Goal: Information Seeking & Learning: Learn about a topic

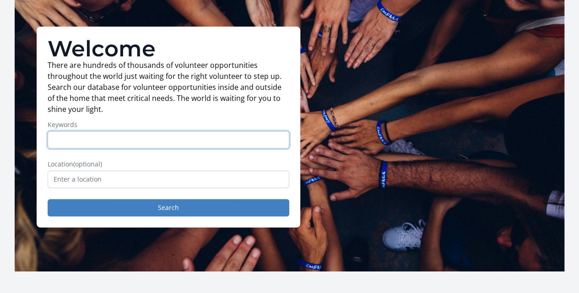
scroll to position [92, 0]
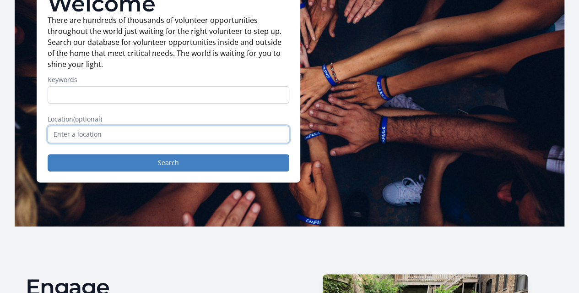
click at [103, 139] on input "text" at bounding box center [169, 133] width 242 height 17
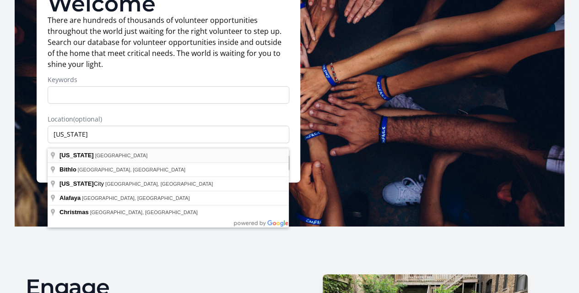
type input "[US_STATE], [GEOGRAPHIC_DATA]"
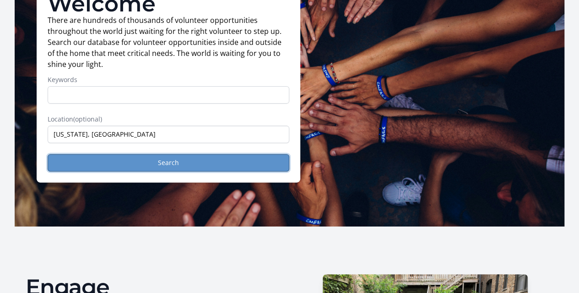
click at [183, 167] on button "Search" at bounding box center [169, 162] width 242 height 17
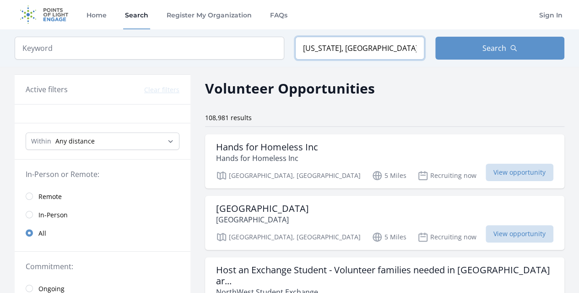
click at [317, 47] on input "[US_STATE], [GEOGRAPHIC_DATA]" at bounding box center [359, 48] width 129 height 23
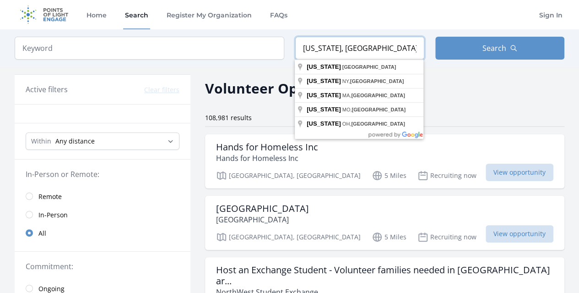
drag, startPoint x: 352, startPoint y: 54, endPoint x: 120, endPoint y: 43, distance: 232.0
click at [120, 43] on form "Keyword Location [US_STATE], [GEOGRAPHIC_DATA] Search" at bounding box center [290, 48] width 550 height 23
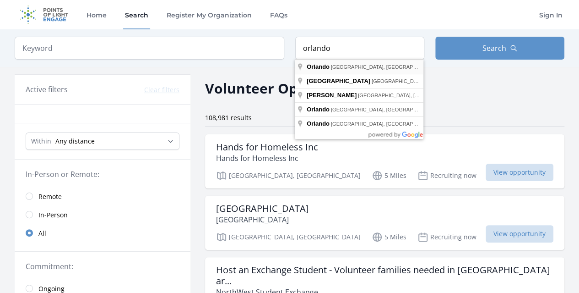
type input "[GEOGRAPHIC_DATA], [GEOGRAPHIC_DATA], [GEOGRAPHIC_DATA]"
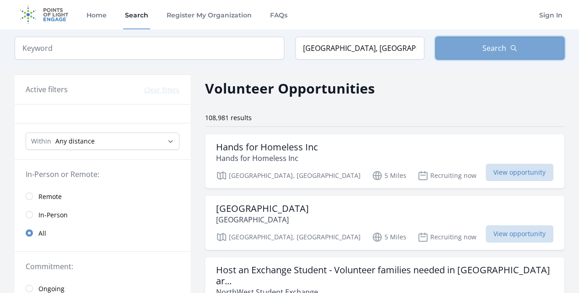
click at [502, 42] on button "Search" at bounding box center [500, 48] width 129 height 23
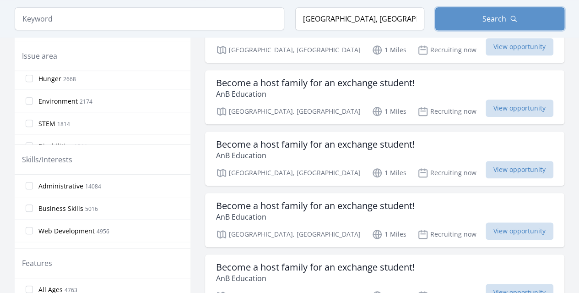
scroll to position [137, 0]
click at [30, 76] on input "Seniors 3155" at bounding box center [29, 79] width 7 height 7
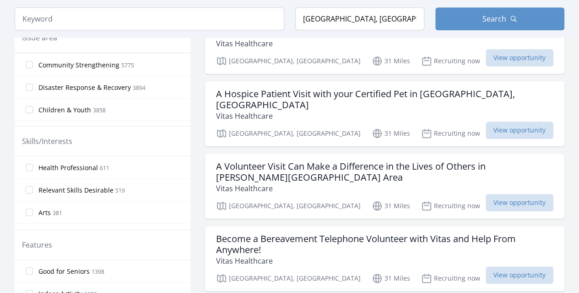
scroll to position [46, 0]
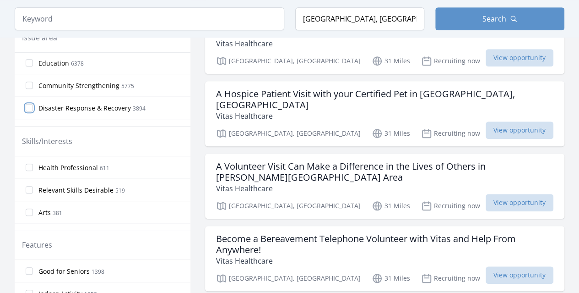
click at [31, 105] on input "Disaster Response & Recovery 3894" at bounding box center [29, 107] width 7 height 7
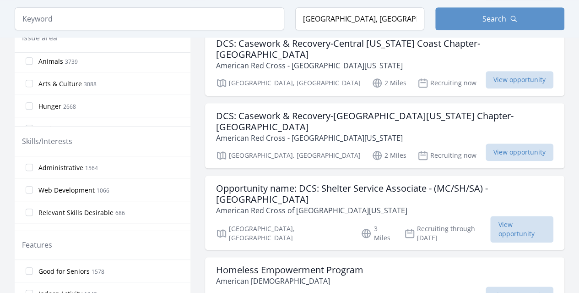
scroll to position [183, 0]
click at [29, 60] on input "Hunger 2668" at bounding box center [29, 59] width 7 height 7
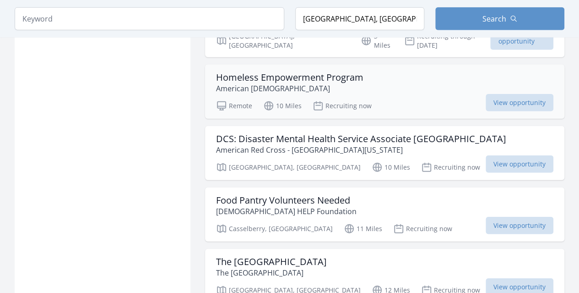
scroll to position [1099, 0]
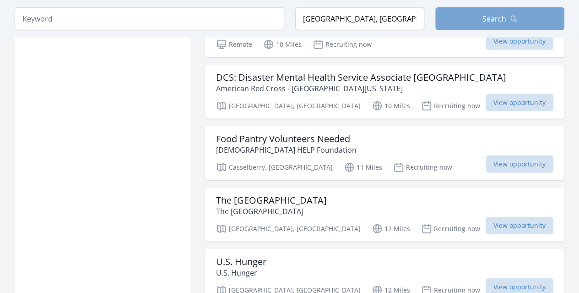
scroll to position [1099, 0]
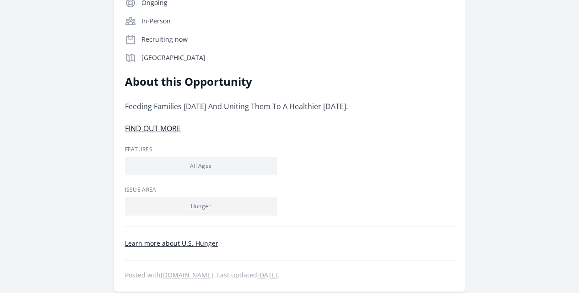
scroll to position [137, 0]
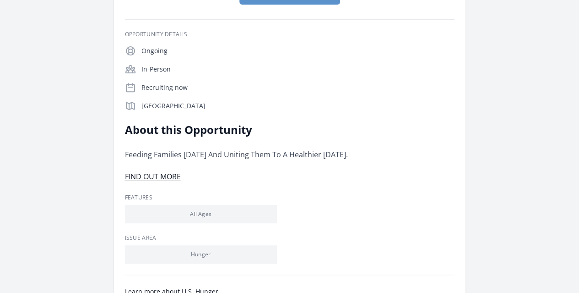
click at [181, 171] on link "FIND OUT MORE" at bounding box center [153, 176] width 56 height 10
